Goal: Task Accomplishment & Management: Complete application form

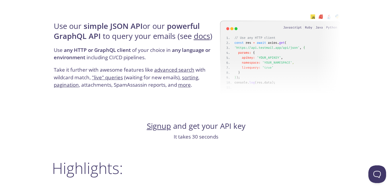
scroll to position [566, 0]
click at [157, 125] on link "Signup" at bounding box center [159, 126] width 24 height 10
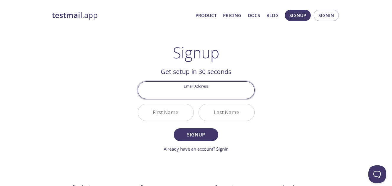
click at [196, 92] on input "Email Address" at bounding box center [196, 90] width 116 height 17
click at [293, 131] on div "testmail .app Product Pricing Docs Blog Signup Signin Signup Get setup in 30 se…" at bounding box center [196, 141] width 302 height 271
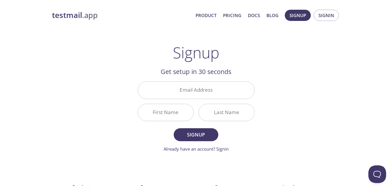
click at [204, 87] on input "Email Address" at bounding box center [196, 90] width 116 height 17
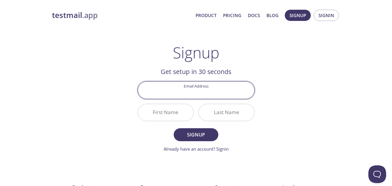
type input "[EMAIL_ADDRESS][DOMAIN_NAME]"
click at [179, 109] on input "First Name" at bounding box center [166, 112] width 56 height 17
